Goal: Find contact information: Find contact information

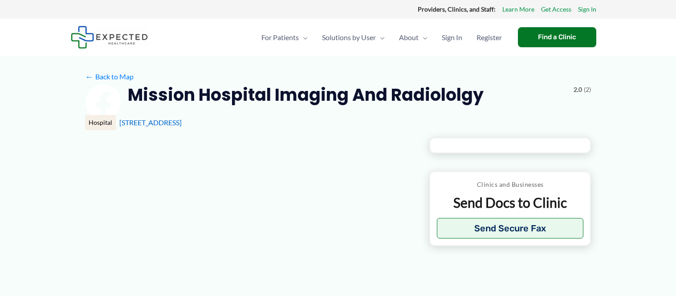
type input "**********"
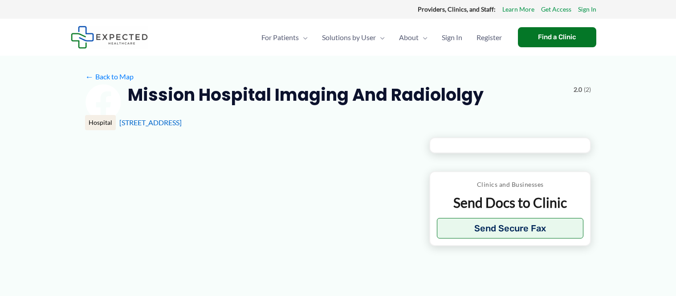
type input "**********"
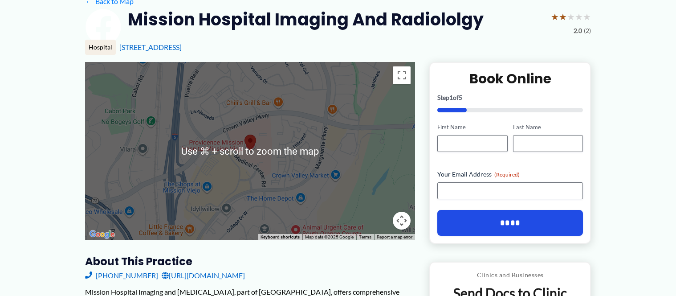
scroll to position [85, 0]
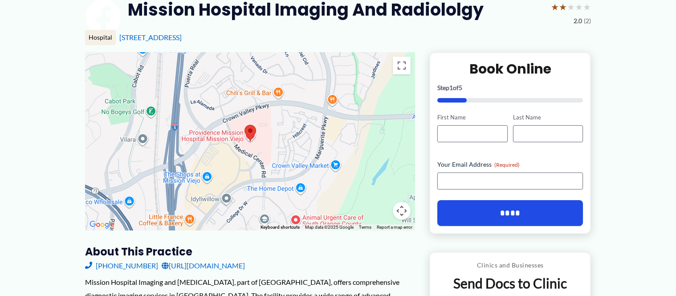
click at [218, 265] on link "[URL][DOMAIN_NAME]" at bounding box center [203, 265] width 83 height 13
